Goal: Navigation & Orientation: Find specific page/section

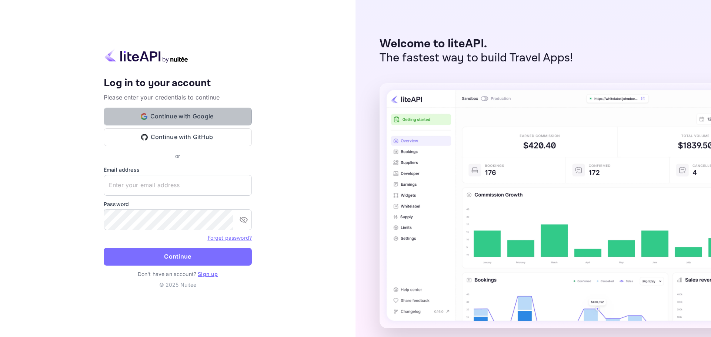
click at [173, 117] on button "Continue with Google" at bounding box center [178, 117] width 148 height 18
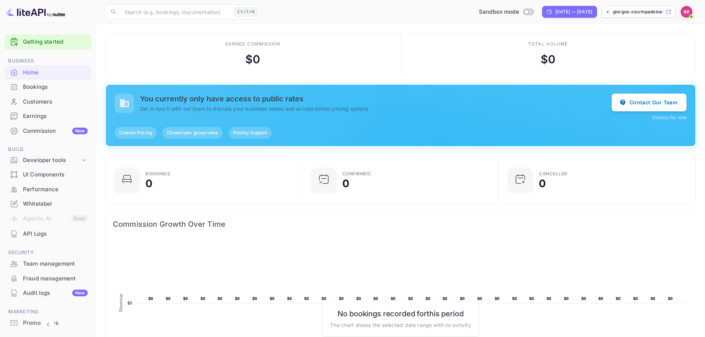
click at [39, 160] on div "Developer tools" at bounding box center [51, 160] width 57 height 9
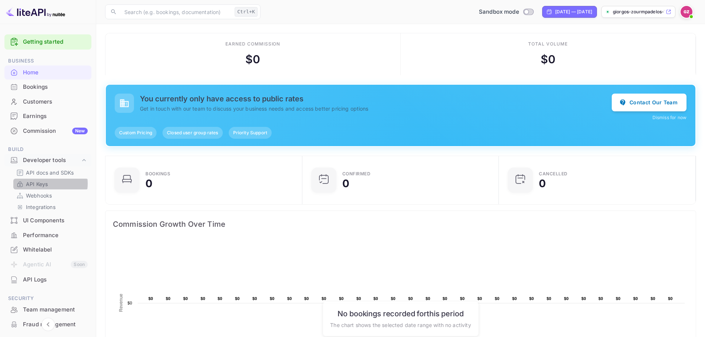
click at [43, 184] on p "API Keys" at bounding box center [37, 184] width 22 height 8
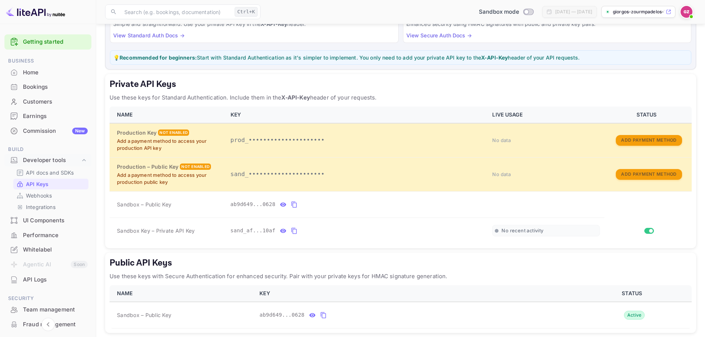
scroll to position [107, 0]
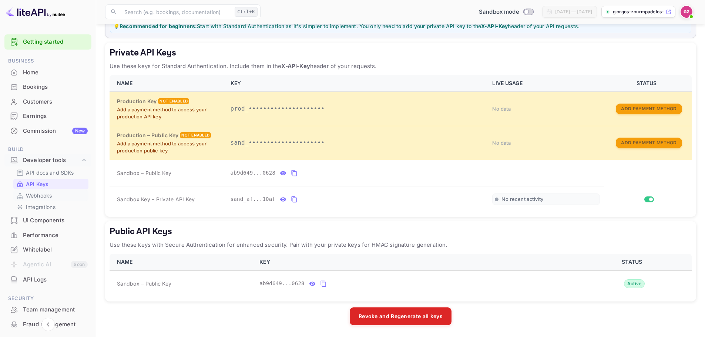
click at [42, 196] on p "Webhooks" at bounding box center [39, 196] width 26 height 8
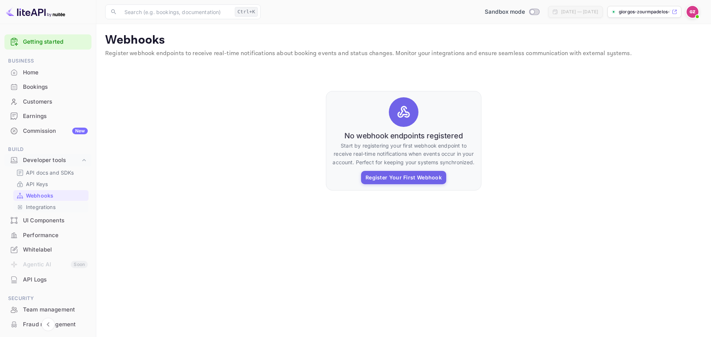
click at [39, 206] on p "Integrations" at bounding box center [41, 207] width 30 height 8
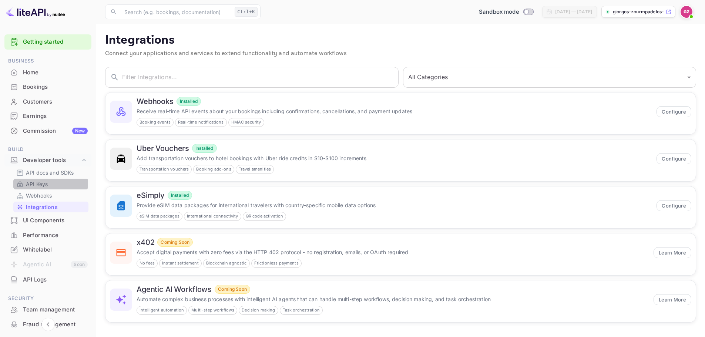
click at [48, 182] on link "API Keys" at bounding box center [50, 184] width 69 height 8
